Goal: Entertainment & Leisure: Consume media (video, audio)

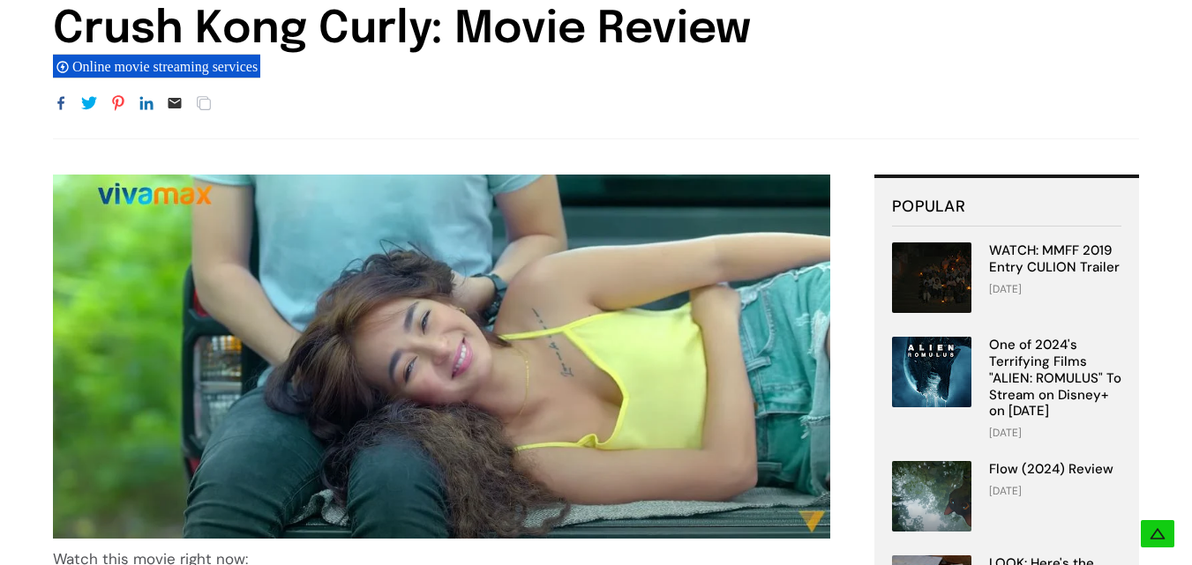
scroll to position [165, 0]
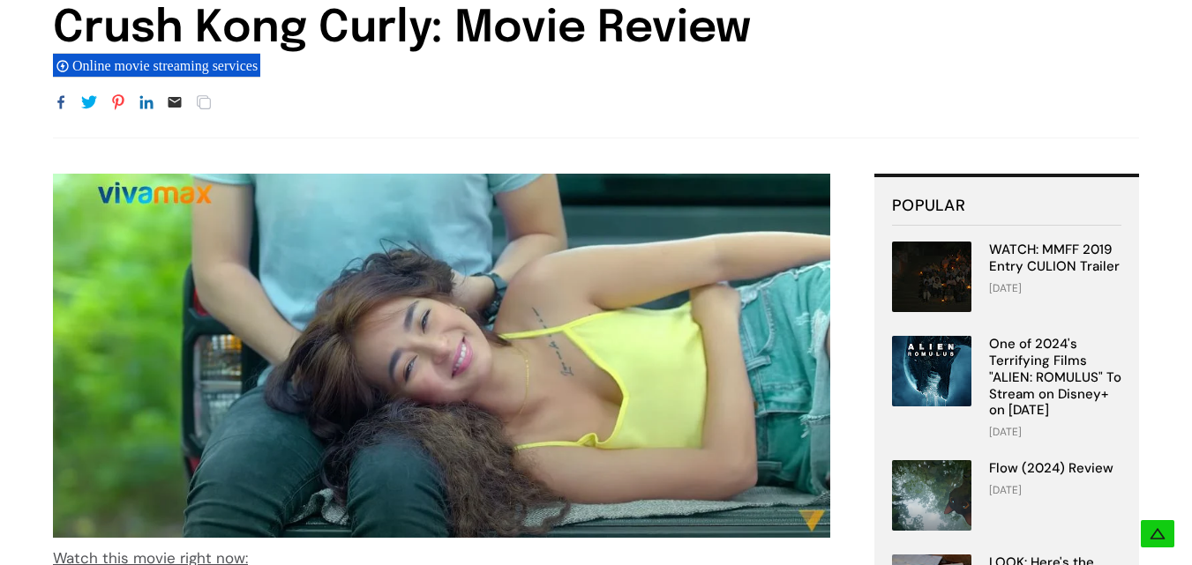
click at [601, 328] on img at bounding box center [441, 356] width 777 height 364
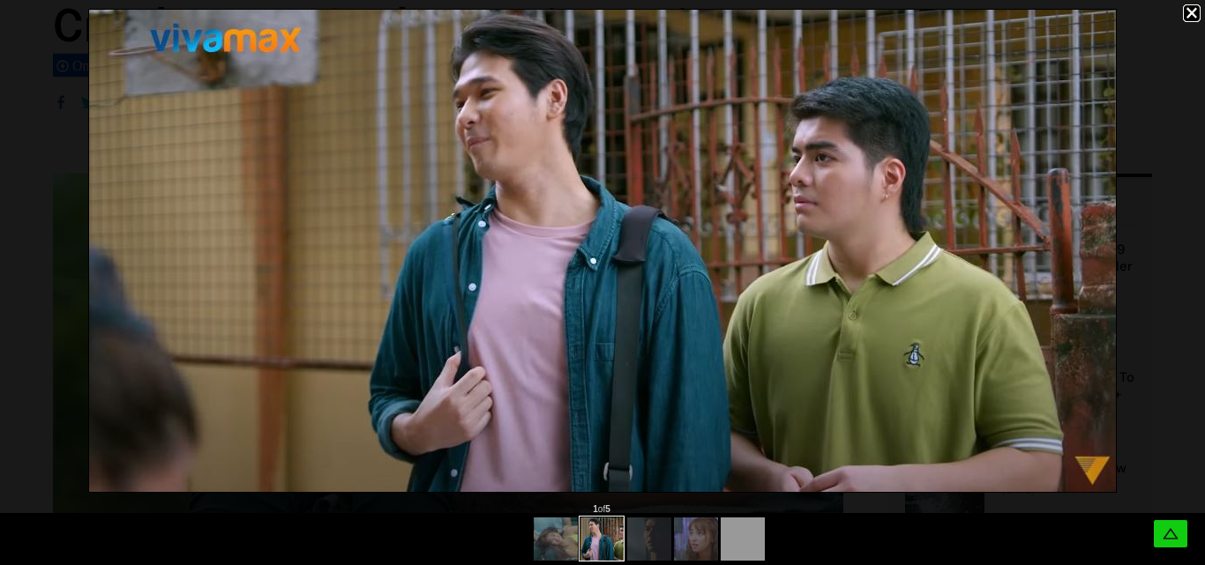
click at [647, 540] on div at bounding box center [649, 540] width 18 height 18
click at [649, 540] on div at bounding box center [649, 540] width 18 height 18
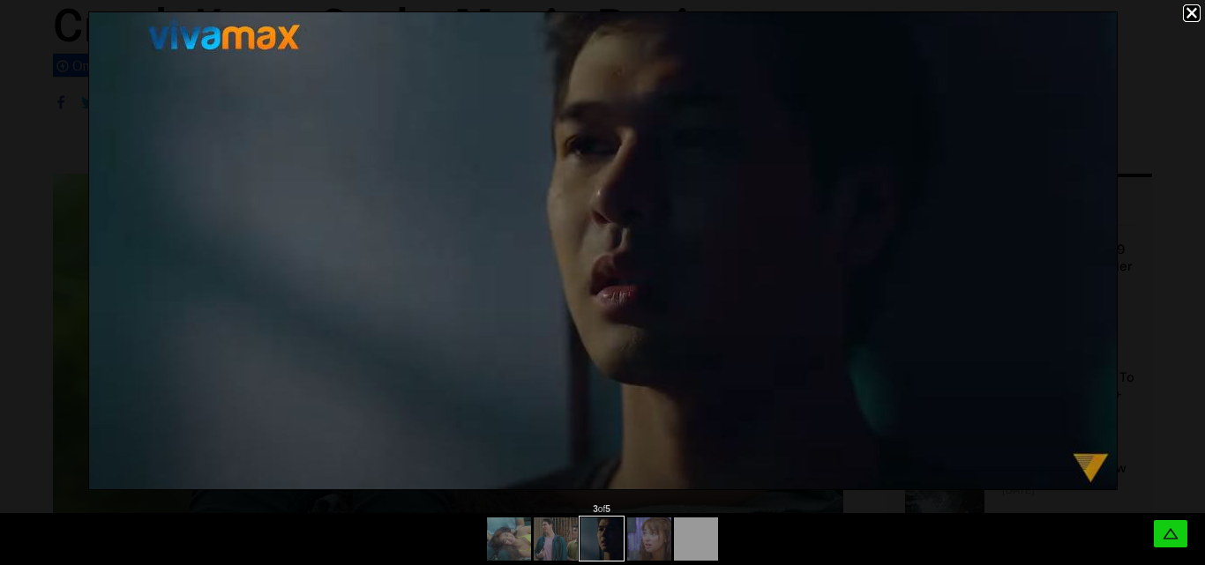
click at [649, 540] on div at bounding box center [649, 540] width 18 height 18
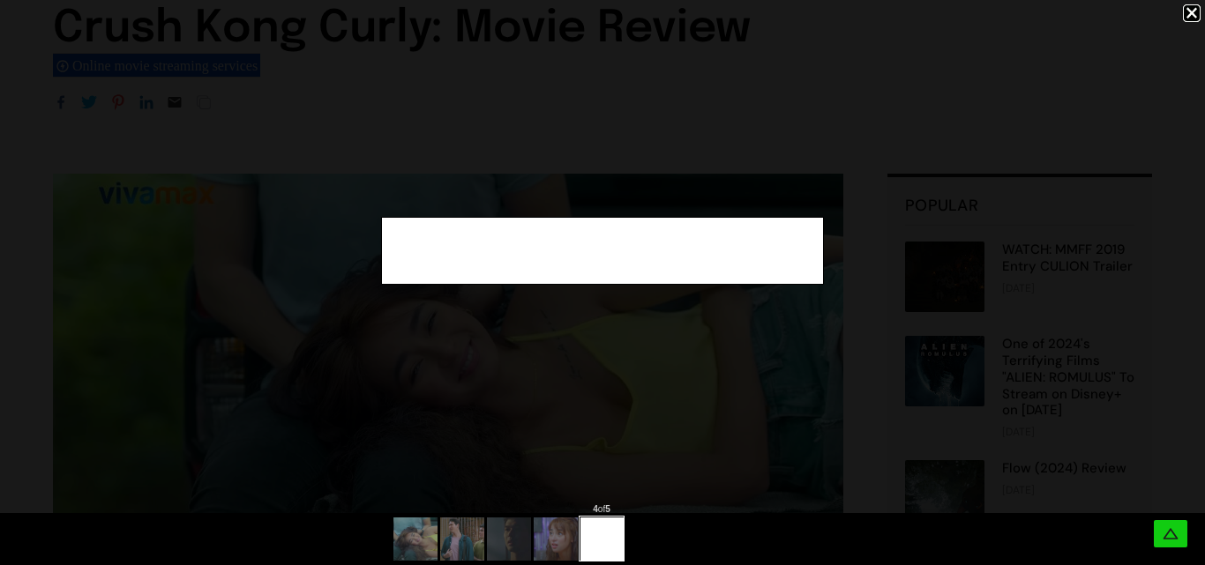
click at [652, 539] on div at bounding box center [602, 539] width 1205 height 52
click at [1189, 9] on div at bounding box center [1192, 13] width 18 height 18
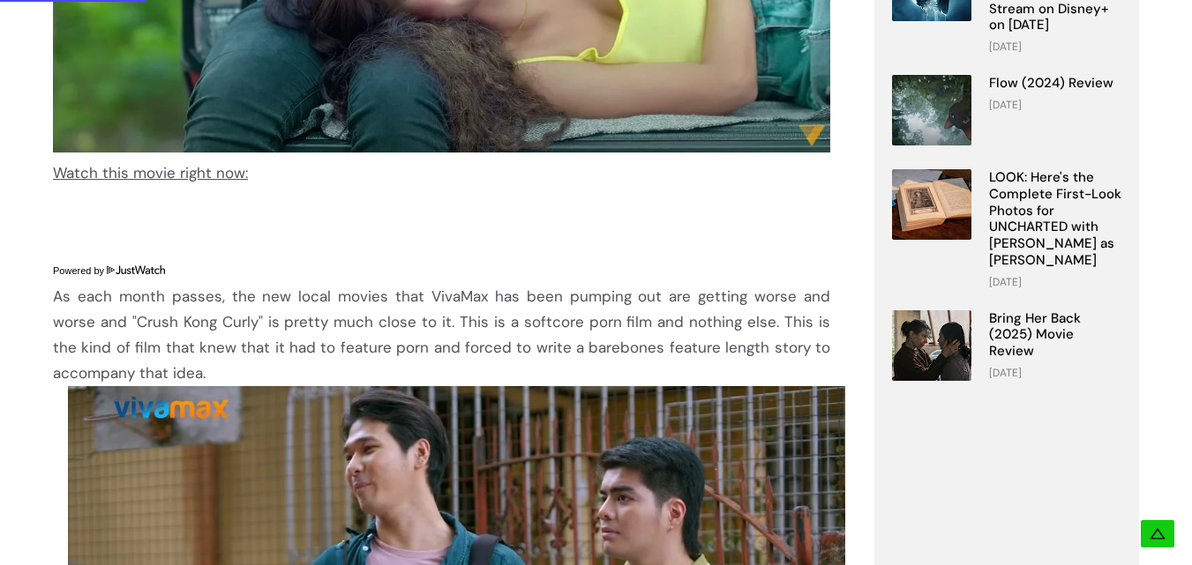
scroll to position [556, 0]
